Goal: Information Seeking & Learning: Find specific fact

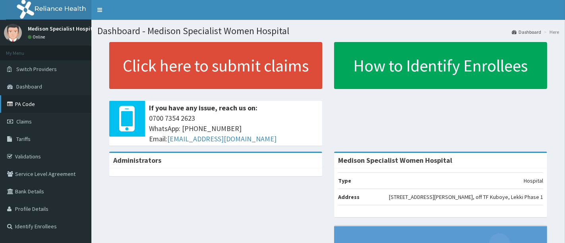
click at [30, 105] on link "PA Code" at bounding box center [45, 103] width 91 height 17
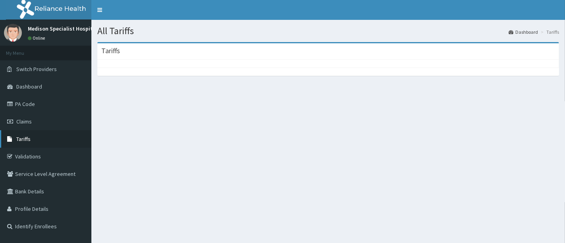
click at [30, 140] on span "Tariffs" at bounding box center [23, 139] width 14 height 7
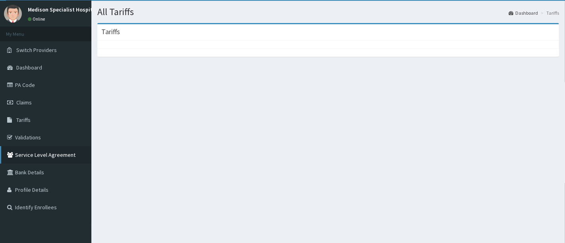
scroll to position [40, 0]
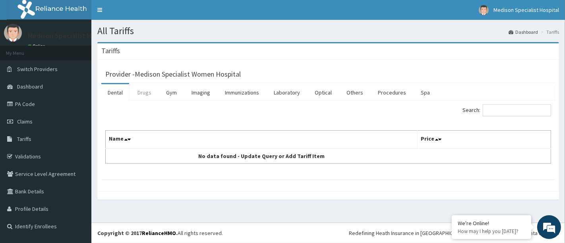
click at [145, 95] on link "Drugs" at bounding box center [144, 92] width 27 height 17
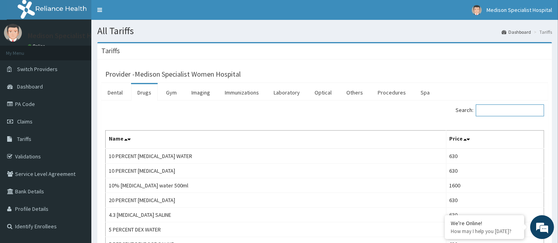
click at [509, 111] on input "Search:" at bounding box center [510, 111] width 68 height 12
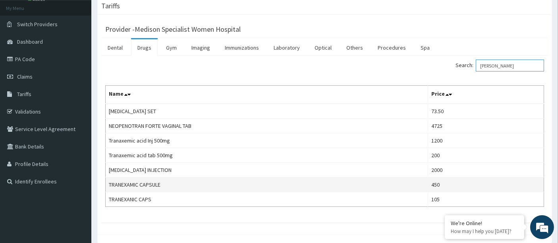
scroll to position [45, 0]
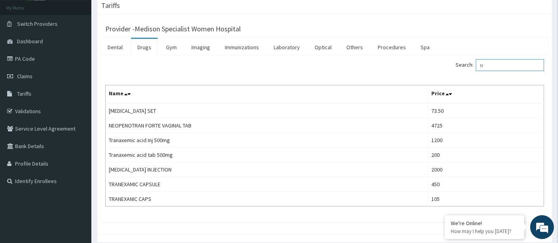
type input "t"
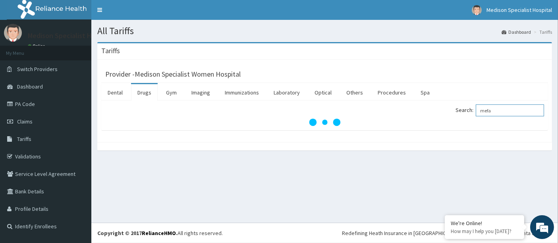
scroll to position [0, 0]
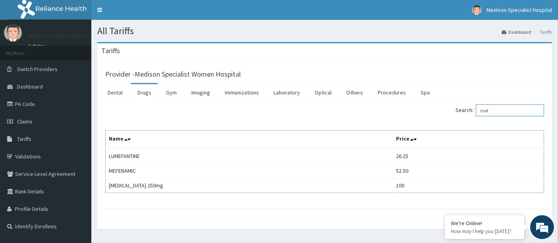
type input "mef"
drag, startPoint x: 31, startPoint y: 109, endPoint x: 276, endPoint y: 103, distance: 245.3
click at [31, 109] on link "PA Code" at bounding box center [45, 103] width 91 height 17
